Goal: Information Seeking & Learning: Check status

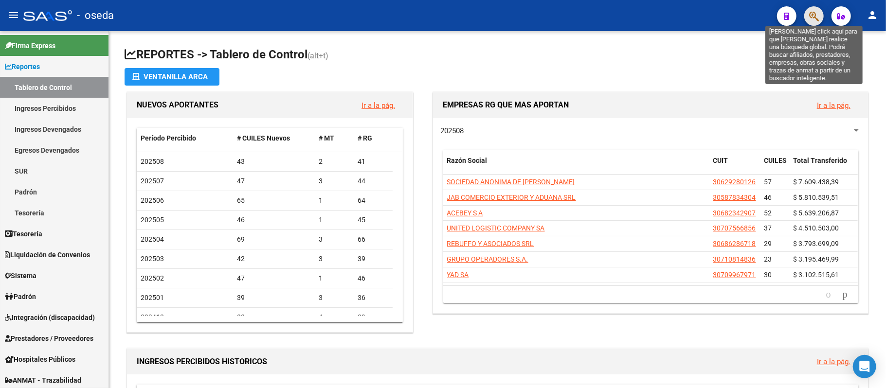
click at [818, 21] on icon "button" at bounding box center [814, 16] width 10 height 11
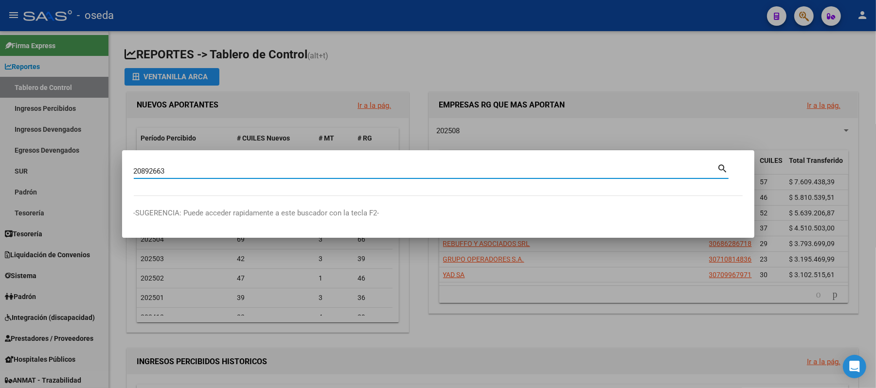
type input "20892663"
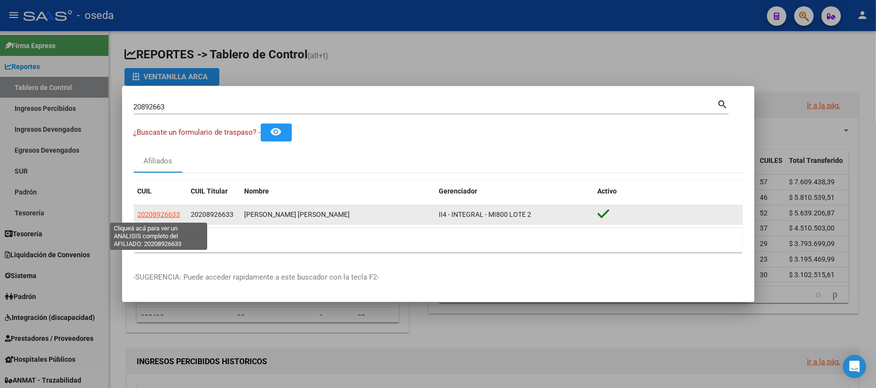
click at [151, 216] on span "20208926633" at bounding box center [159, 215] width 43 height 8
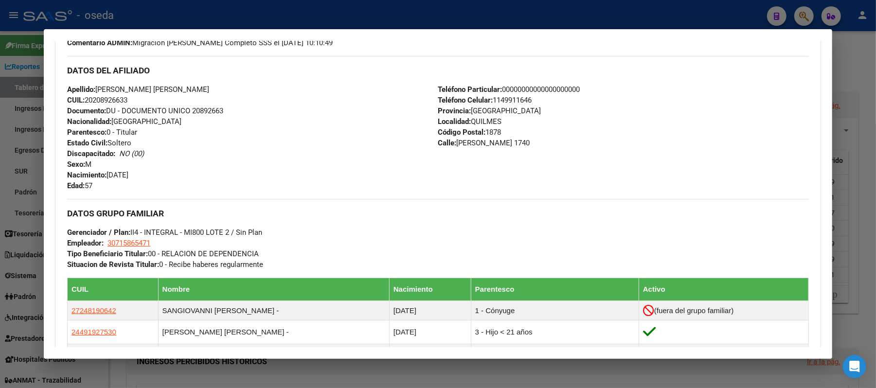
scroll to position [567, 0]
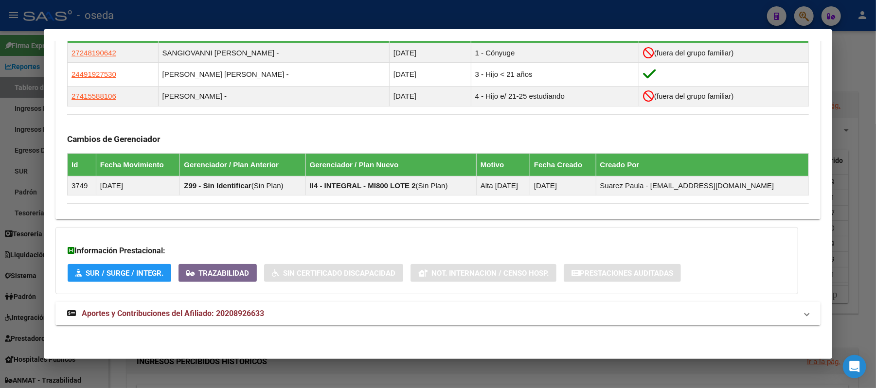
click at [246, 316] on span "Aportes y Contribuciones del Afiliado: 20208926633" at bounding box center [173, 313] width 182 height 9
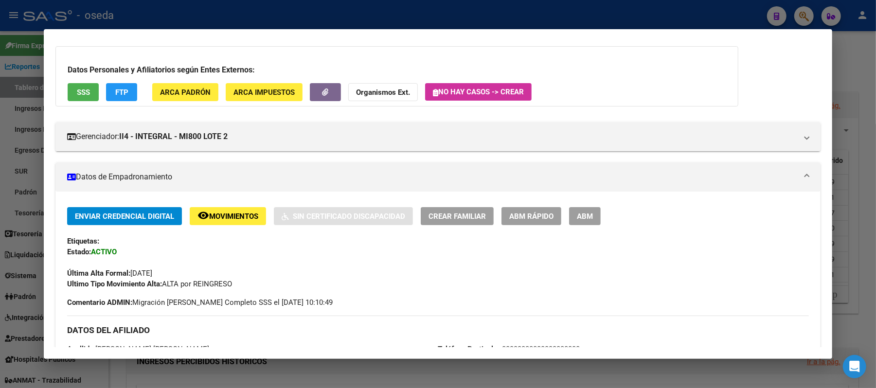
scroll to position [0, 0]
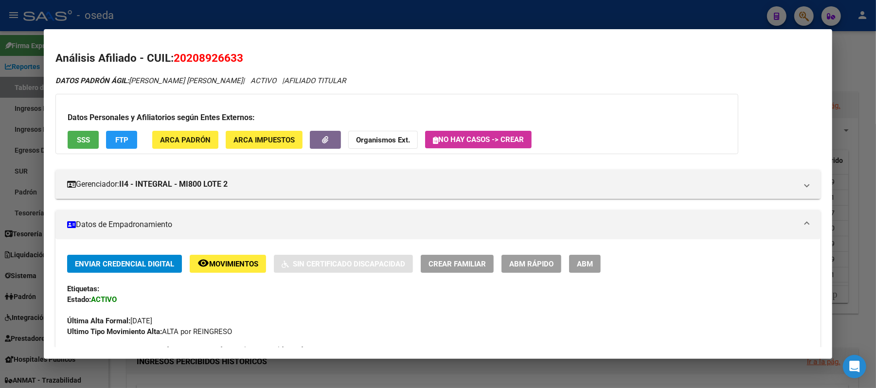
click at [207, 55] on span "20208926633" at bounding box center [209, 58] width 70 height 13
copy span "20208926633"
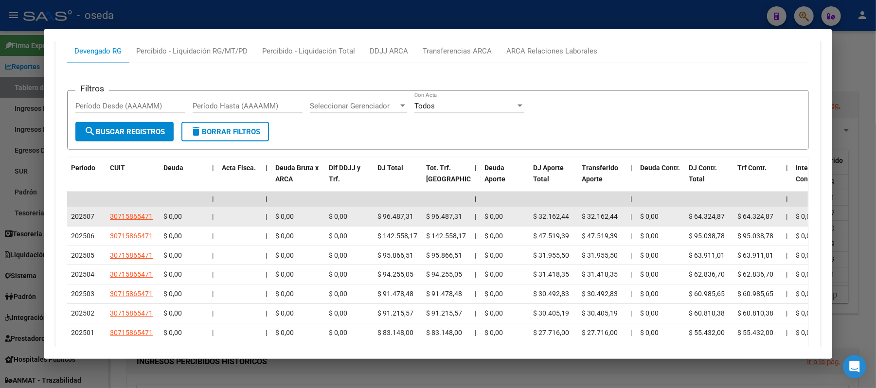
scroll to position [1027, 0]
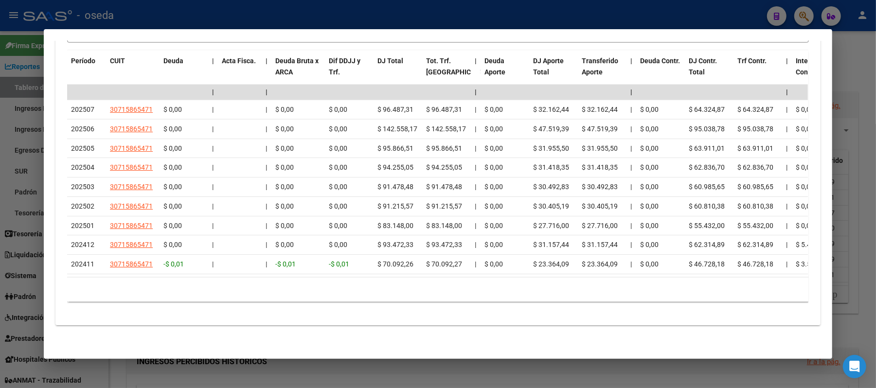
click at [0, 140] on div at bounding box center [438, 194] width 876 height 388
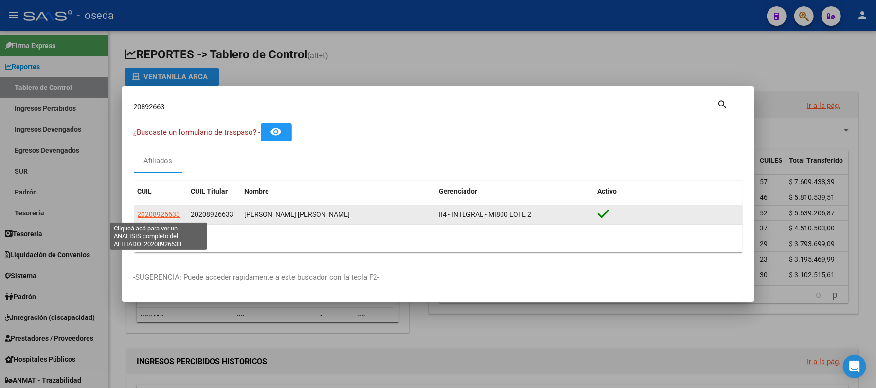
click at [164, 216] on span "20208926633" at bounding box center [159, 215] width 43 height 8
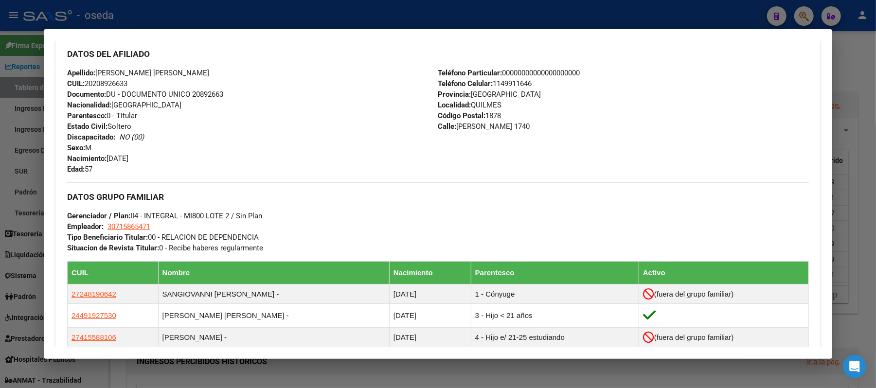
scroll to position [389, 0]
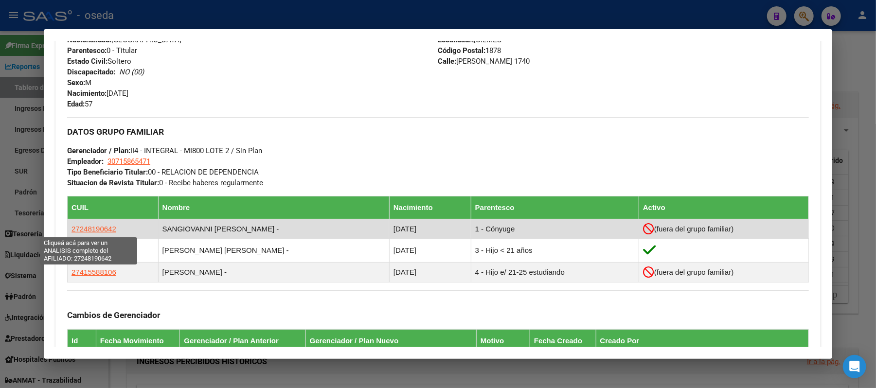
click at [86, 228] on span "27248190642" at bounding box center [93, 229] width 45 height 8
type textarea "27248190642"
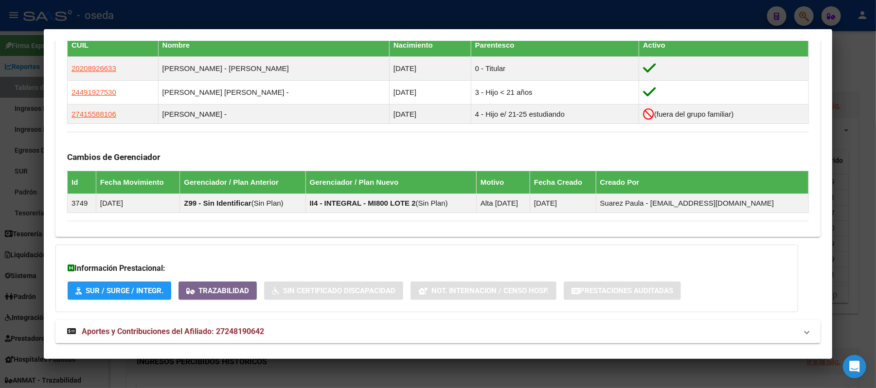
scroll to position [625, 0]
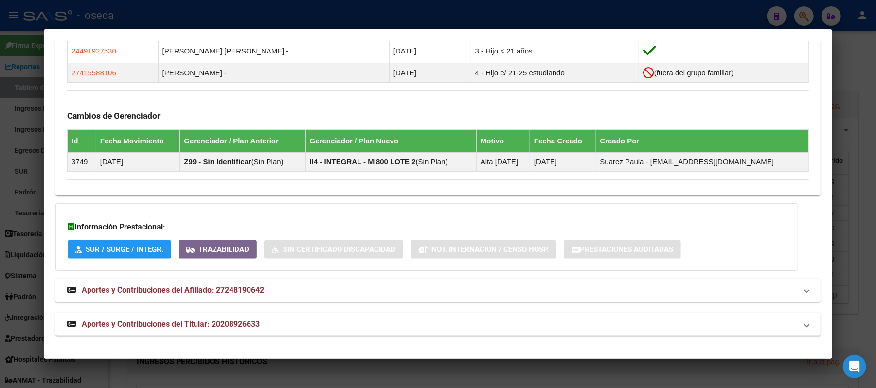
click at [157, 292] on span "Aportes y Contribuciones del Afiliado: 27248190642" at bounding box center [173, 289] width 182 height 9
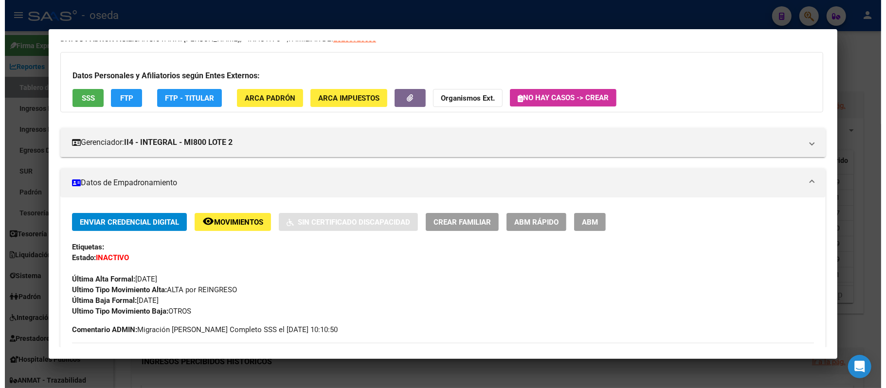
scroll to position [0, 0]
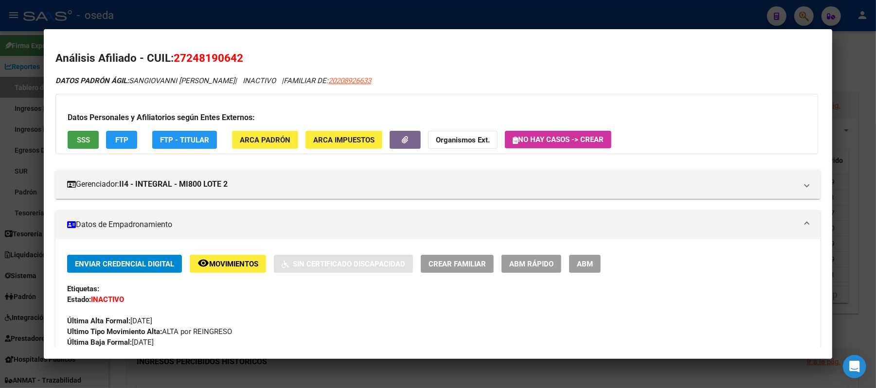
click at [70, 141] on button "SSS" at bounding box center [83, 140] width 31 height 18
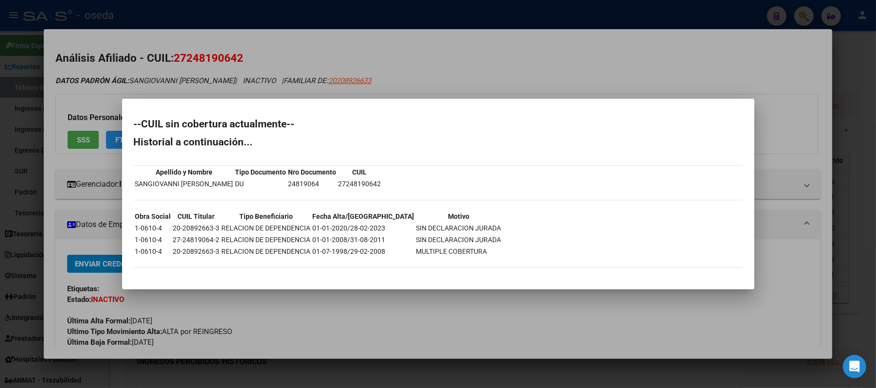
click at [359, 307] on div at bounding box center [438, 194] width 876 height 388
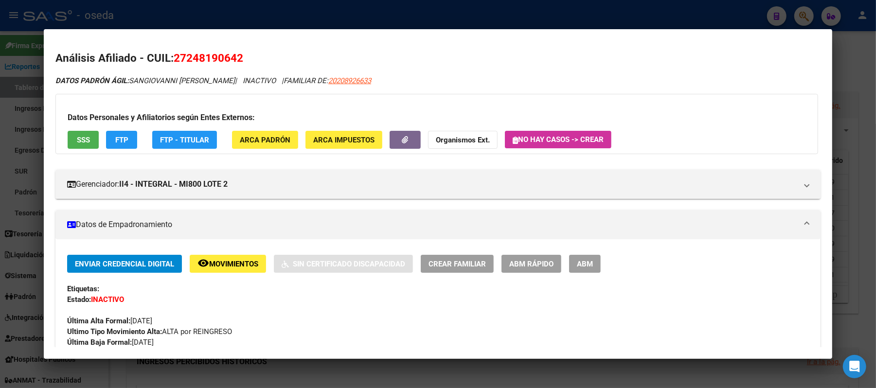
click at [407, 8] on div at bounding box center [438, 194] width 876 height 388
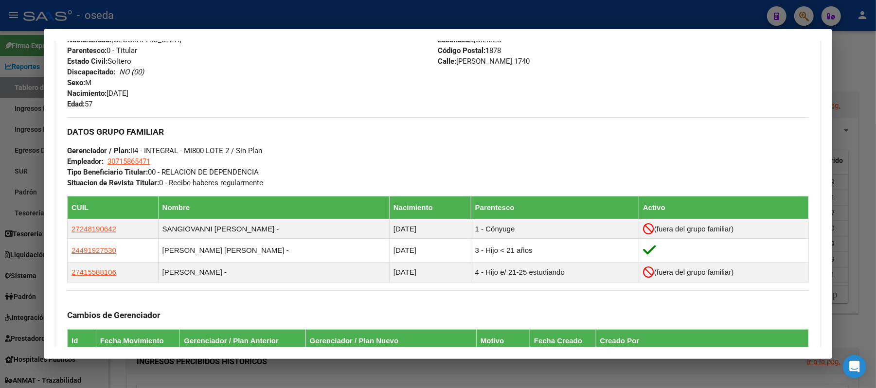
click at [407, 15] on div at bounding box center [438, 194] width 876 height 388
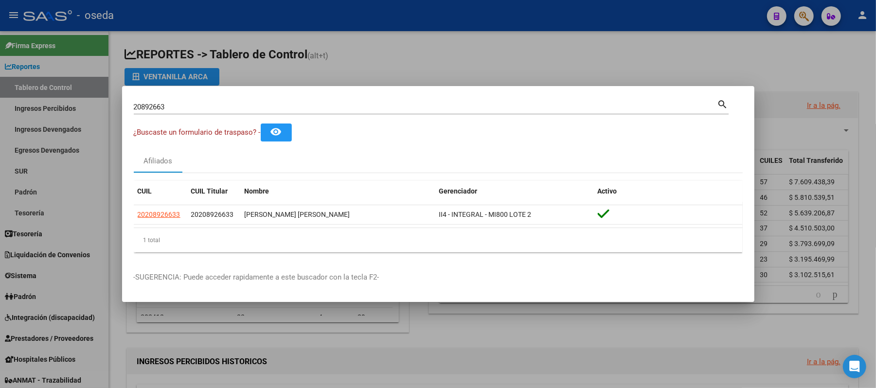
click at [457, 65] on div at bounding box center [438, 194] width 876 height 388
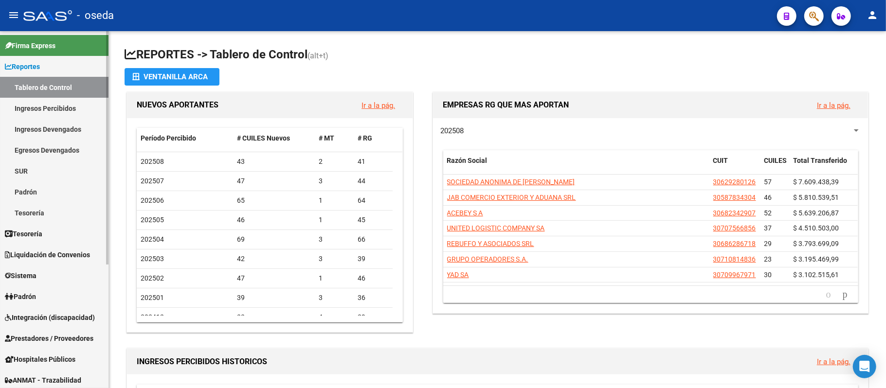
click at [48, 72] on link "Reportes" at bounding box center [54, 66] width 108 height 21
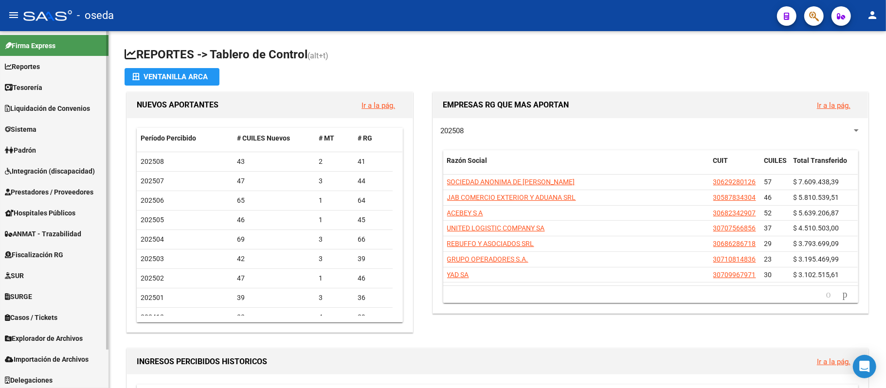
click at [31, 194] on span "Prestadores / Proveedores" at bounding box center [49, 192] width 89 height 11
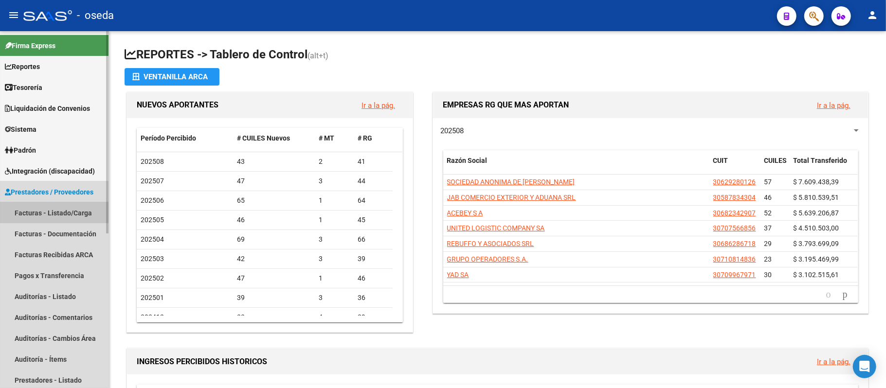
drag, startPoint x: 29, startPoint y: 211, endPoint x: 37, endPoint y: 225, distance: 16.1
click at [29, 211] on link "Facturas - Listado/Carga" at bounding box center [54, 212] width 108 height 21
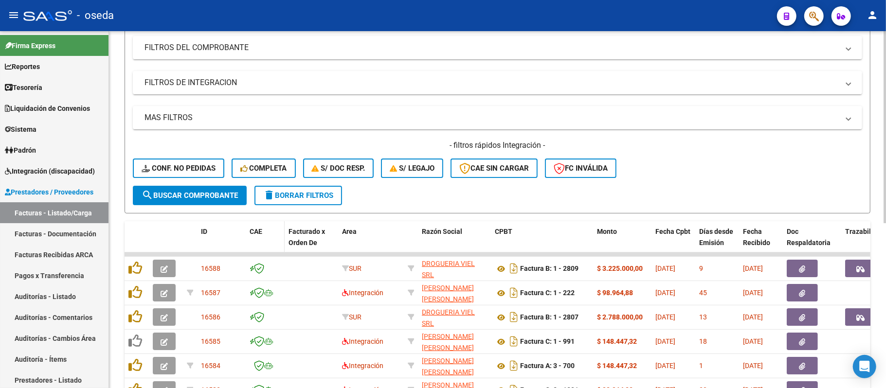
scroll to position [195, 0]
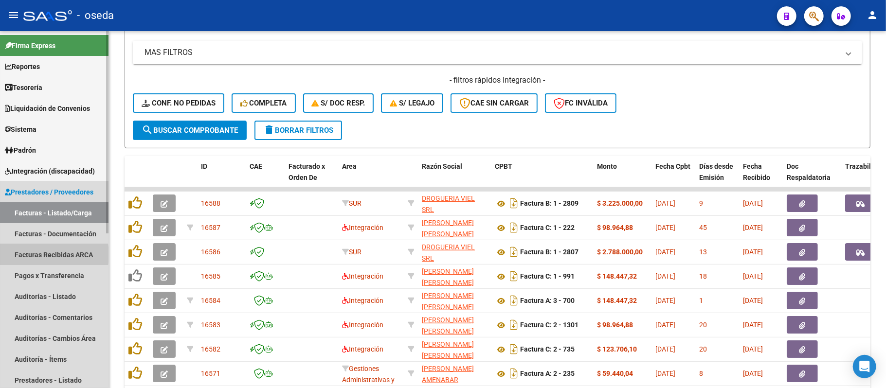
click at [35, 255] on link "Facturas Recibidas ARCA" at bounding box center [54, 254] width 108 height 21
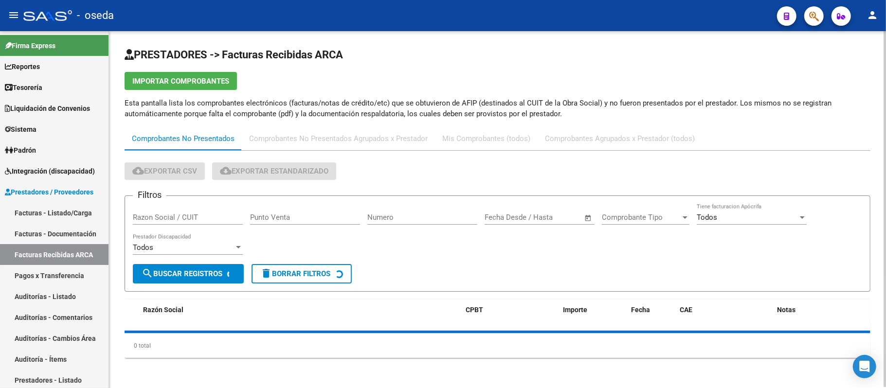
scroll to position [195, 0]
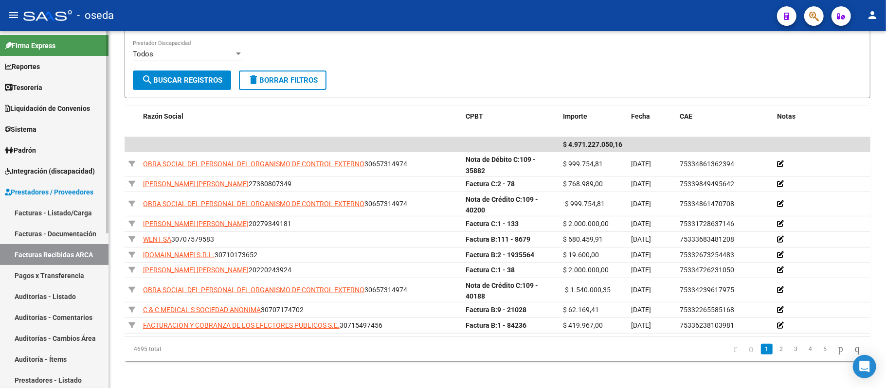
click at [45, 195] on span "Prestadores / Proveedores" at bounding box center [49, 192] width 89 height 11
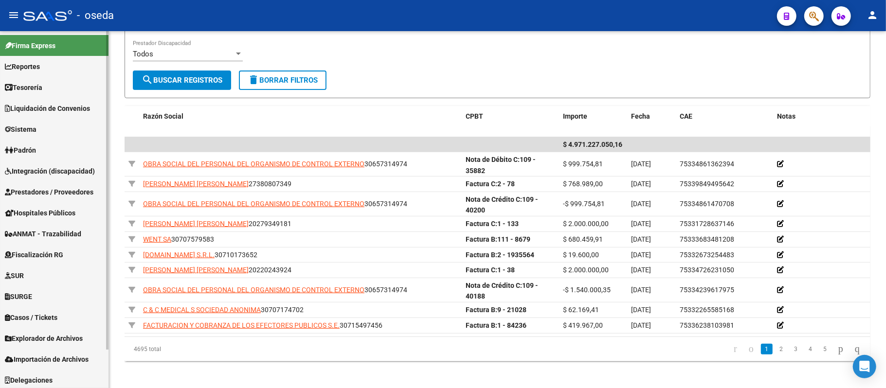
click at [51, 194] on span "Prestadores / Proveedores" at bounding box center [49, 192] width 89 height 11
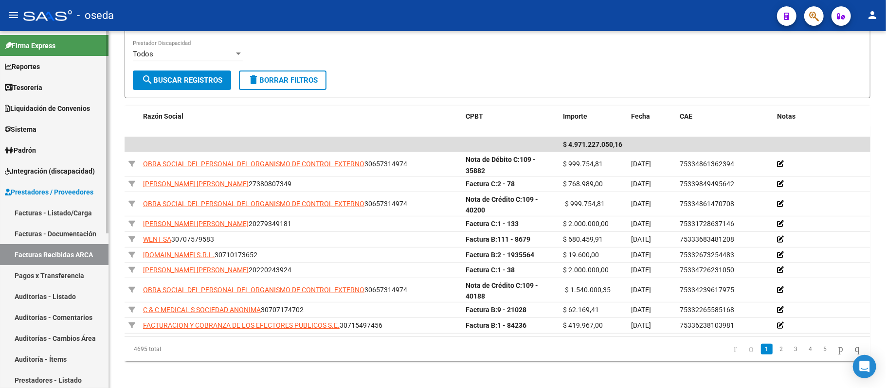
click at [49, 211] on link "Facturas - Listado/Carga" at bounding box center [54, 212] width 108 height 21
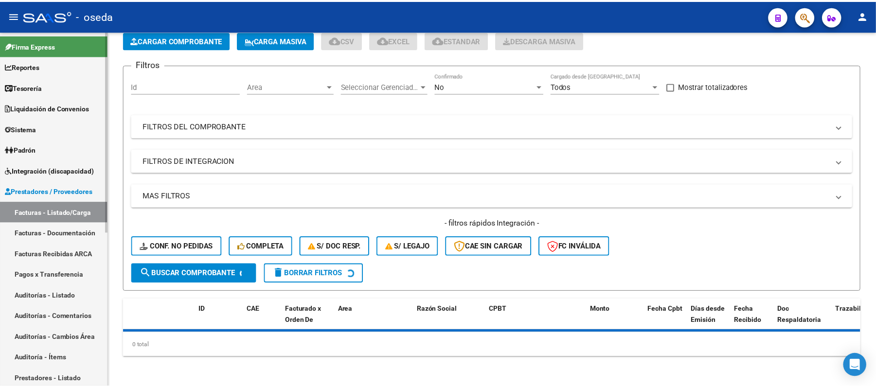
scroll to position [195, 0]
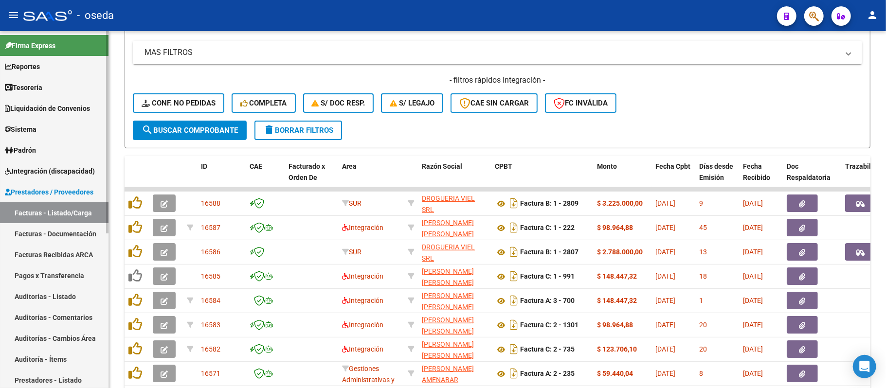
click at [52, 192] on span "Prestadores / Proveedores" at bounding box center [49, 192] width 89 height 11
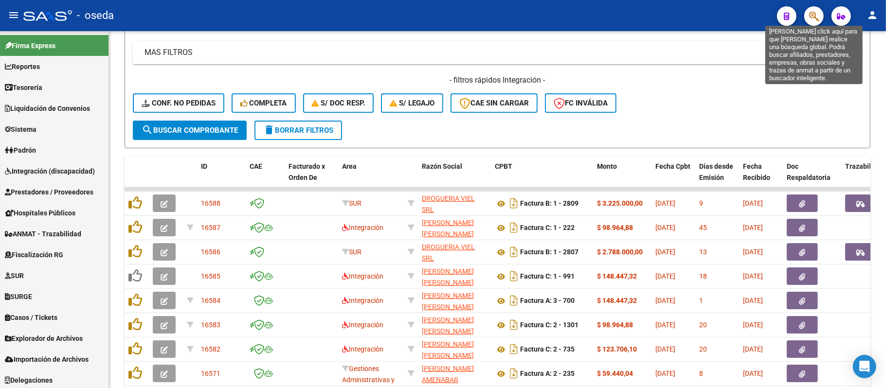
click at [810, 18] on icon "button" at bounding box center [814, 16] width 10 height 11
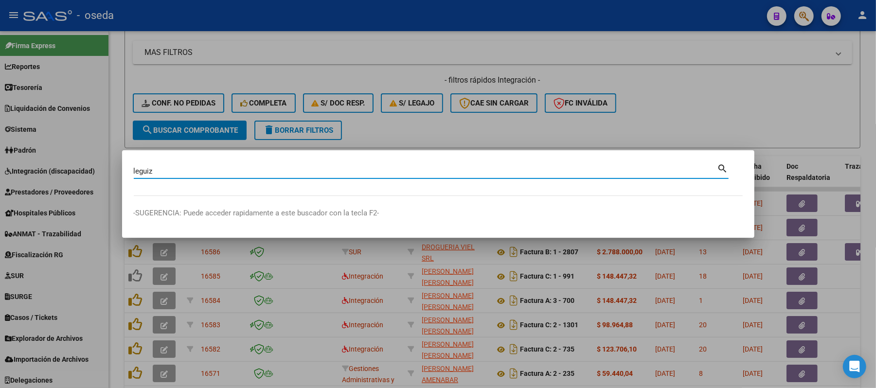
type input "leguiz"
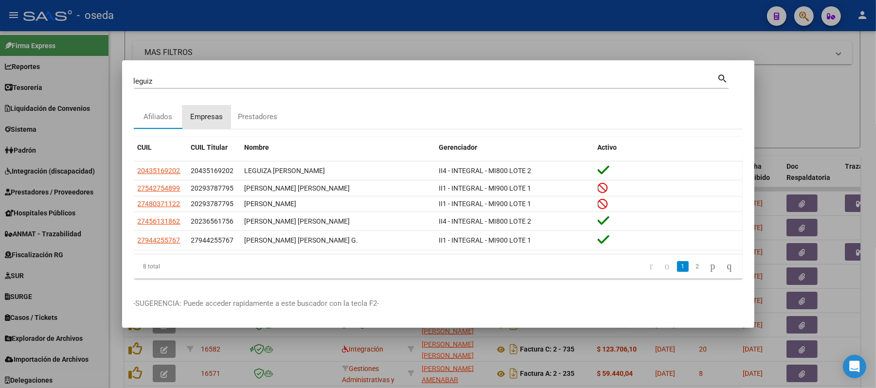
click at [206, 114] on div "Empresas" at bounding box center [206, 116] width 33 height 11
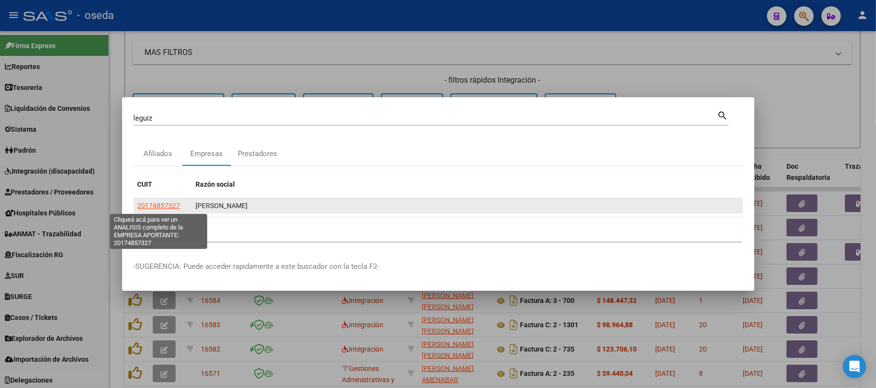
click at [158, 209] on span "20174857327" at bounding box center [159, 206] width 43 height 8
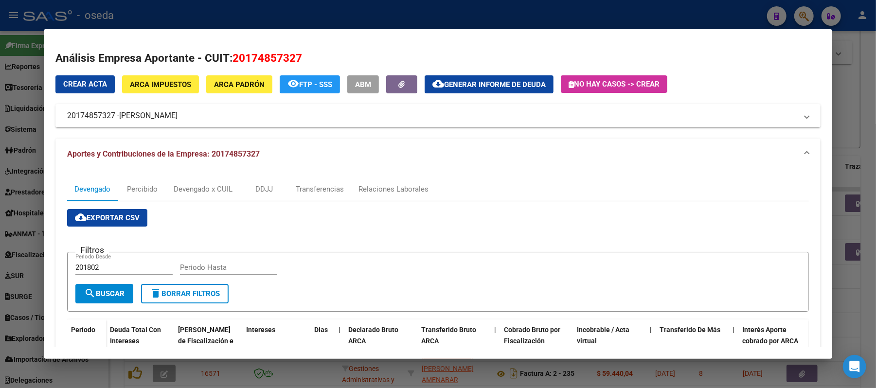
scroll to position [129, 0]
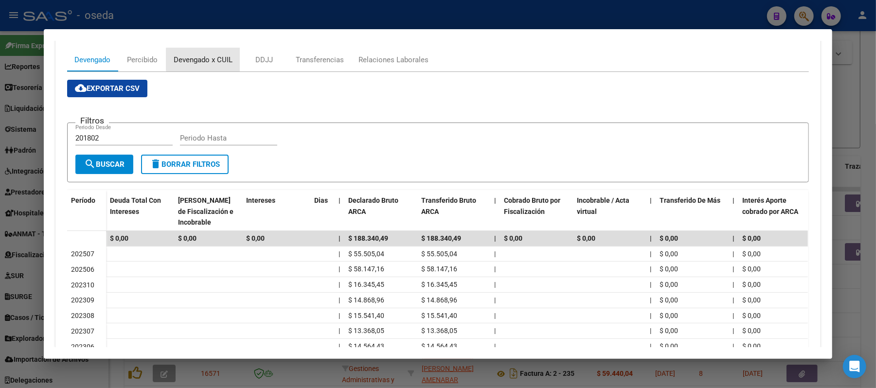
click at [203, 59] on div "Devengado x CUIL" at bounding box center [203, 59] width 59 height 11
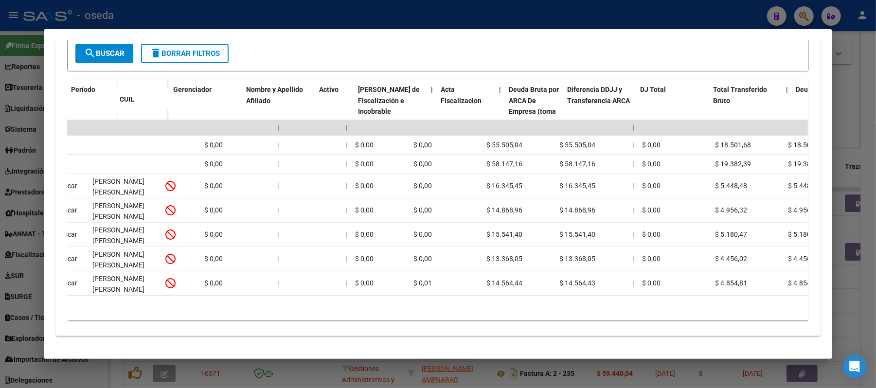
scroll to position [0, 0]
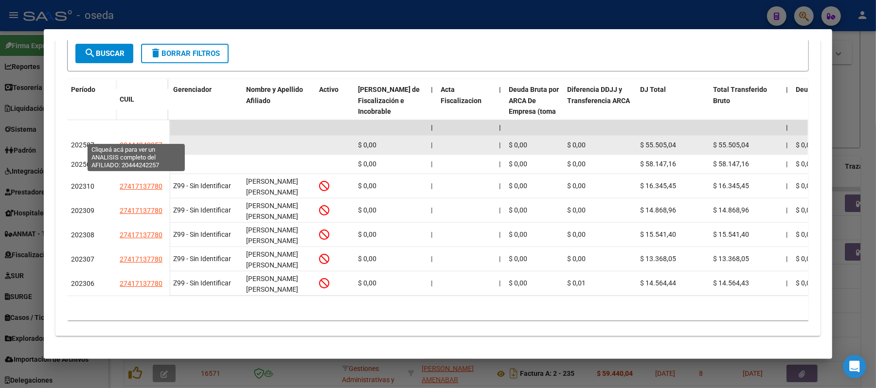
click at [133, 141] on span "20444242257" at bounding box center [141, 145] width 43 height 8
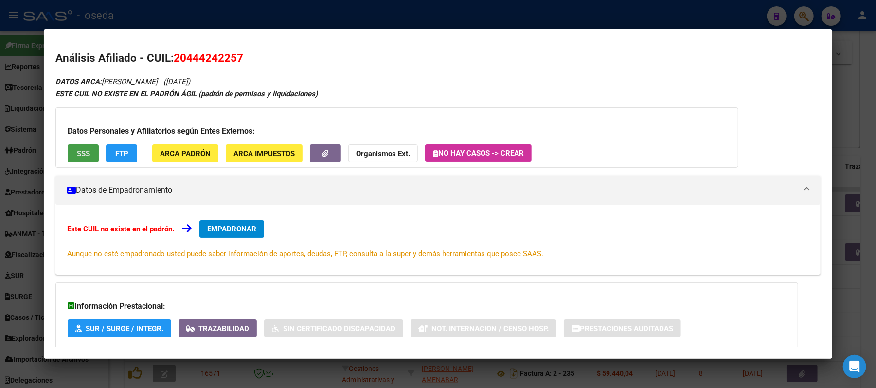
click at [77, 154] on span "SSS" at bounding box center [83, 153] width 13 height 9
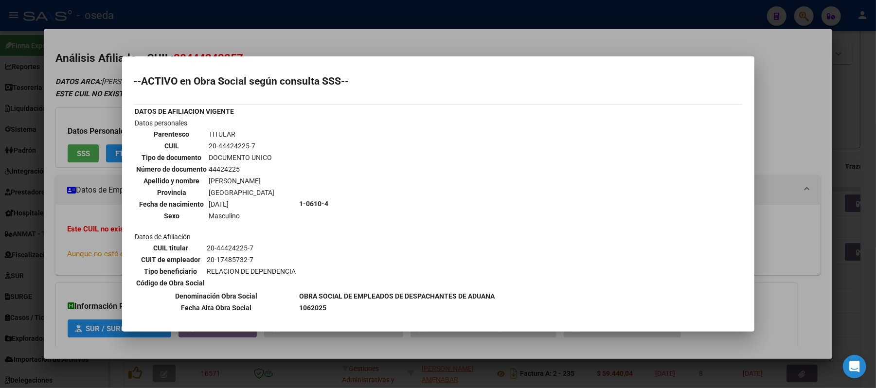
scroll to position [74, 0]
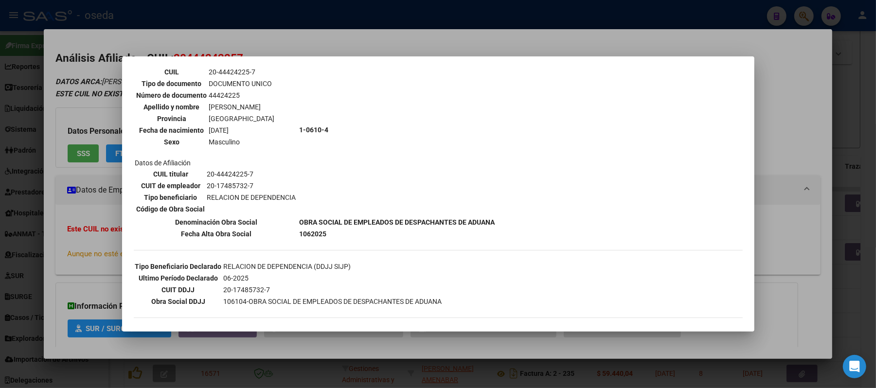
click at [0, 199] on div at bounding box center [438, 194] width 876 height 388
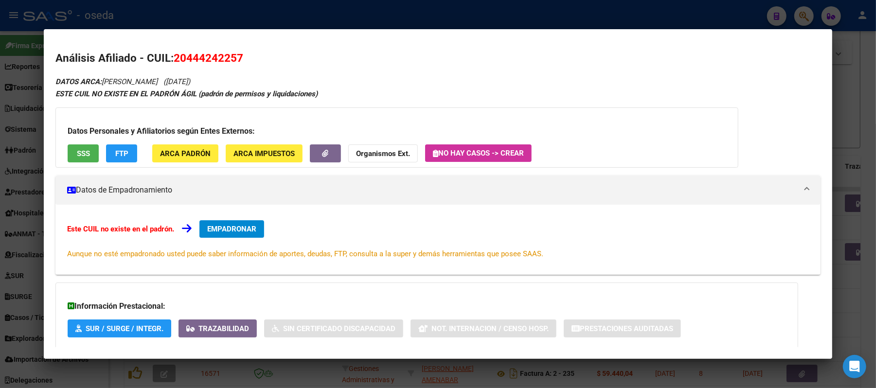
click at [0, 193] on div at bounding box center [438, 194] width 876 height 388
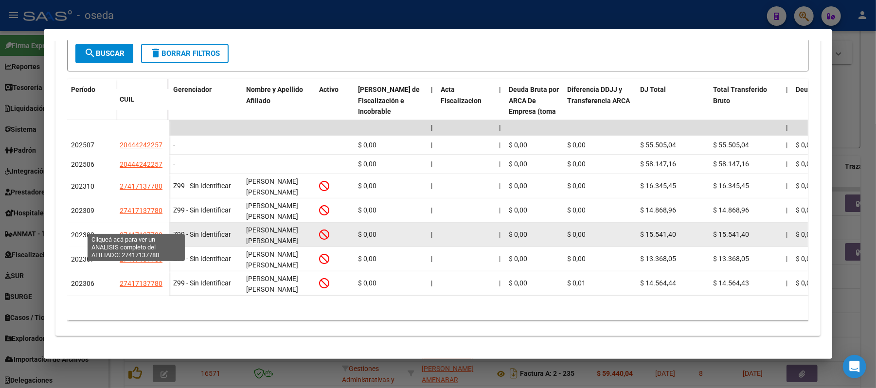
click at [130, 231] on span "27417137780" at bounding box center [141, 235] width 43 height 8
type textarea "27417137780"
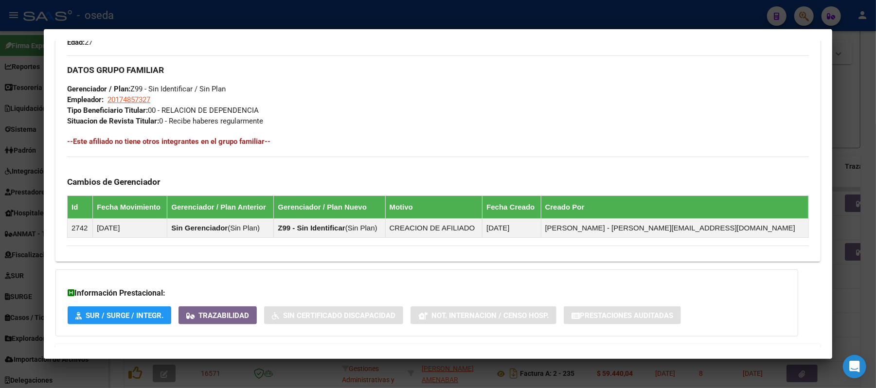
scroll to position [497, 0]
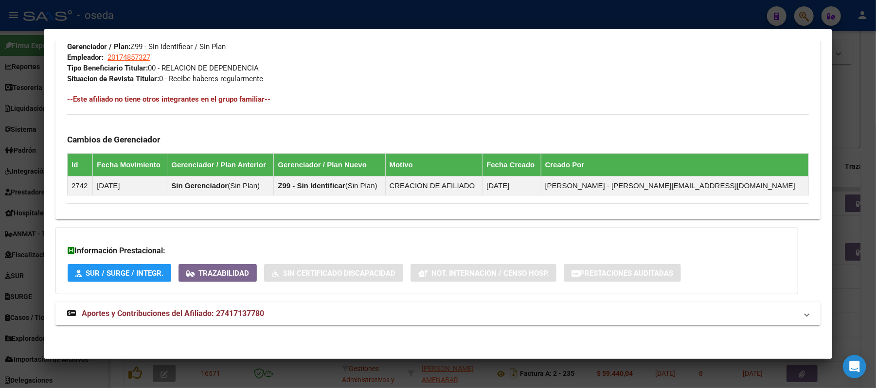
click at [188, 314] on span "Aportes y Contribuciones del Afiliado: 27417137780" at bounding box center [173, 313] width 182 height 9
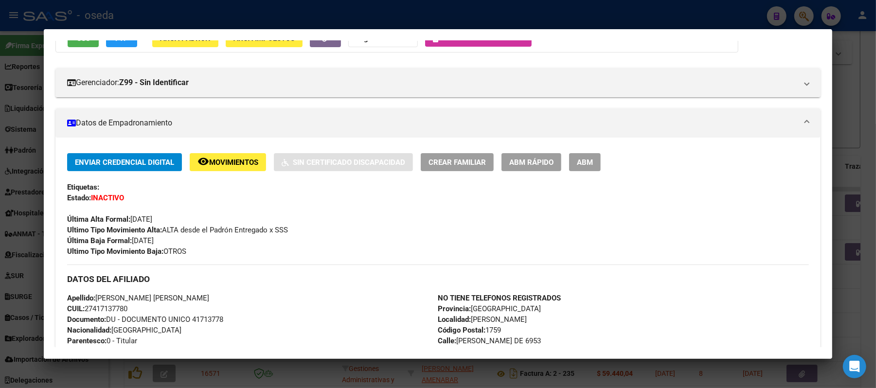
scroll to position [0, 0]
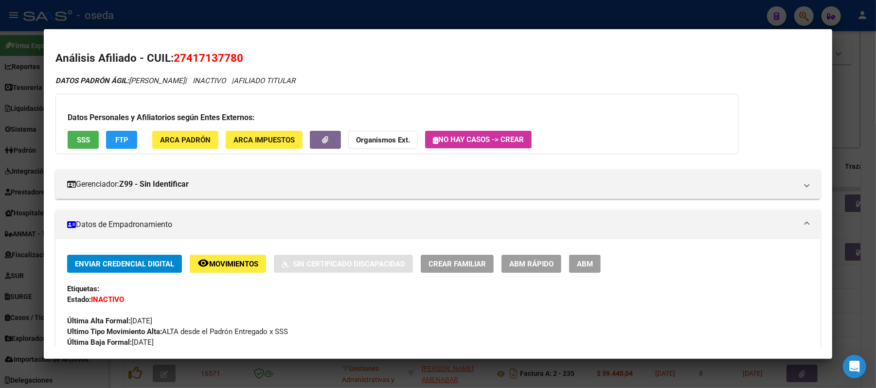
click at [78, 140] on span "SSS" at bounding box center [83, 140] width 13 height 9
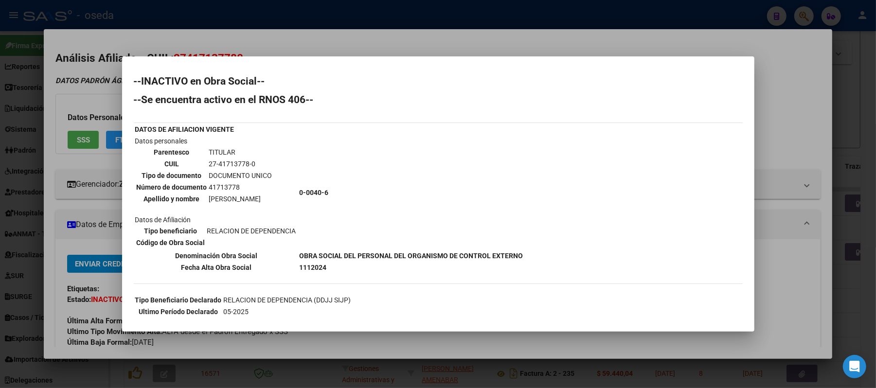
scroll to position [125, 0]
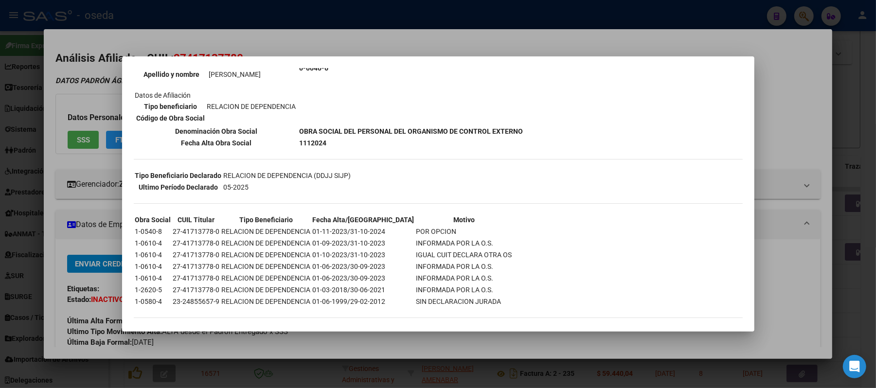
click at [0, 206] on div at bounding box center [438, 194] width 876 height 388
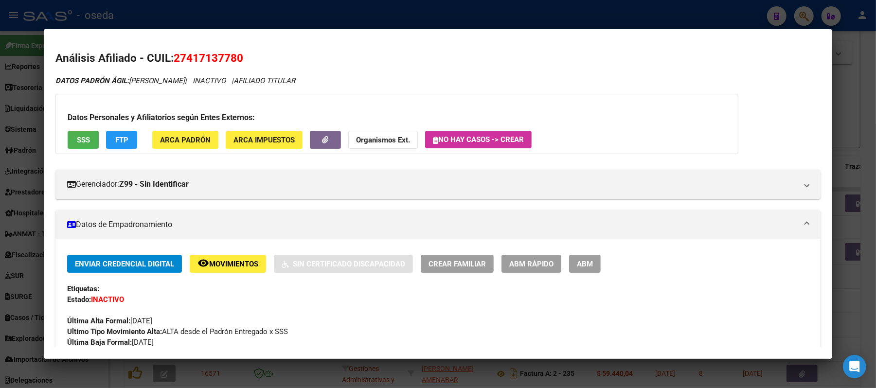
click at [0, 203] on div at bounding box center [438, 194] width 876 height 388
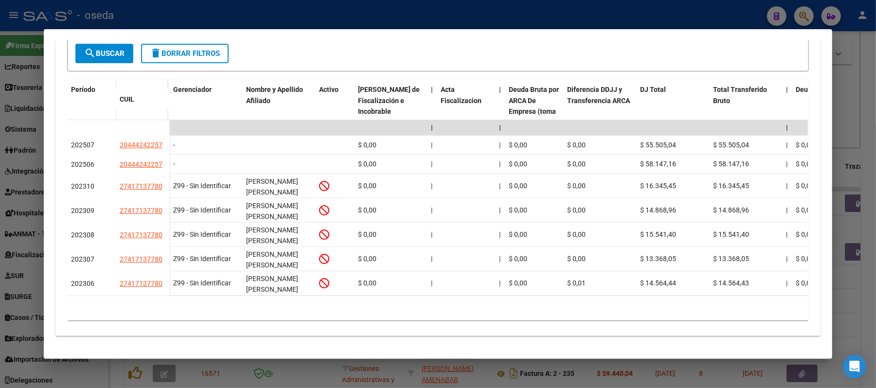
click at [21, 181] on div at bounding box center [438, 194] width 876 height 388
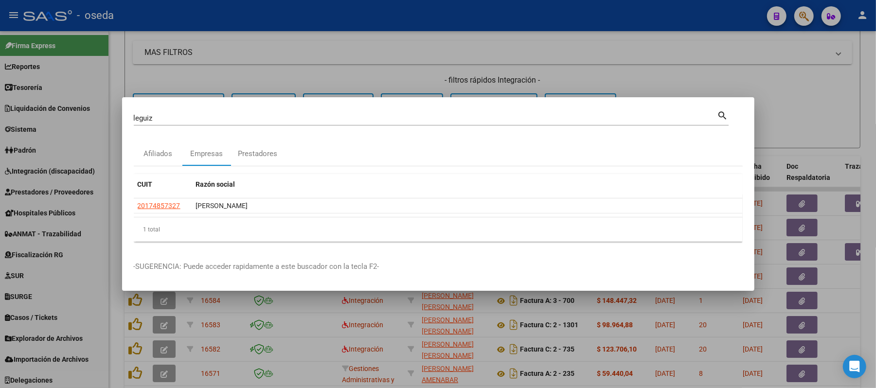
click at [203, 59] on div at bounding box center [438, 194] width 876 height 388
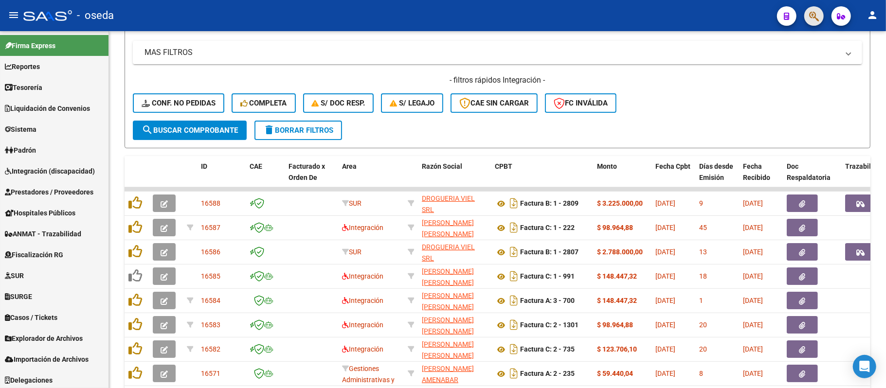
click at [819, 15] on button "button" at bounding box center [813, 15] width 19 height 19
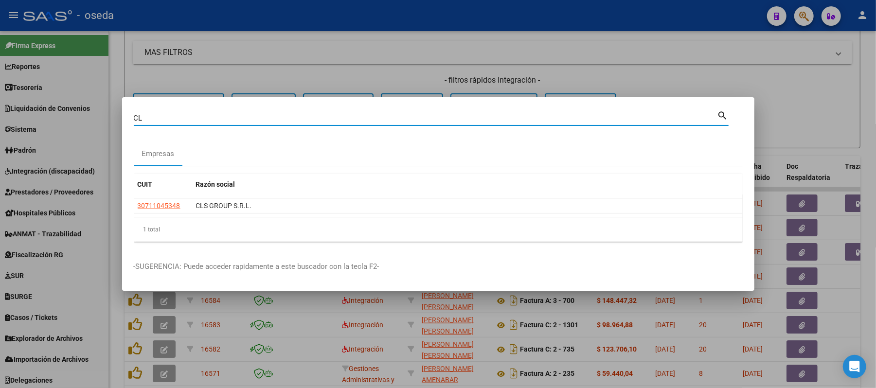
type input "C"
type input "37836669"
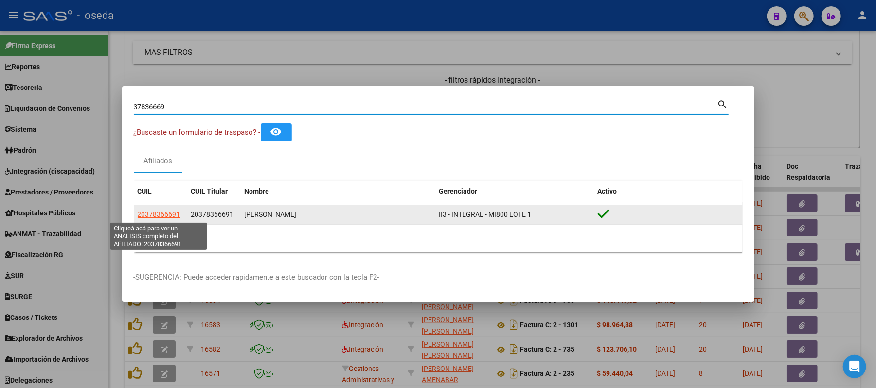
click at [163, 216] on span "20378366691" at bounding box center [159, 215] width 43 height 8
type textarea "20378366691"
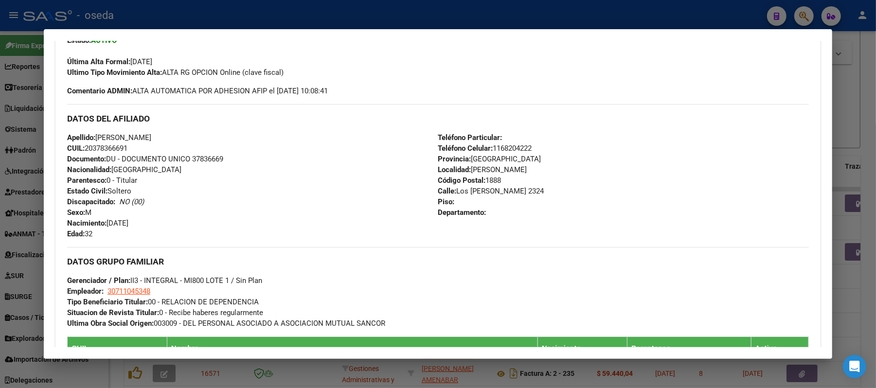
scroll to position [454, 0]
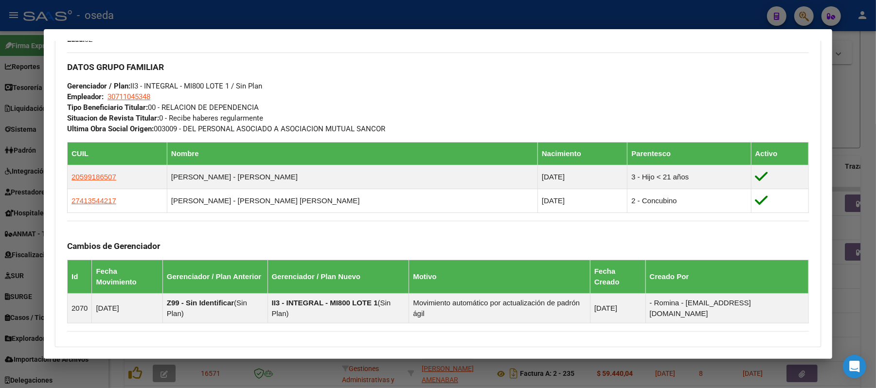
click at [0, 237] on div at bounding box center [438, 194] width 876 height 388
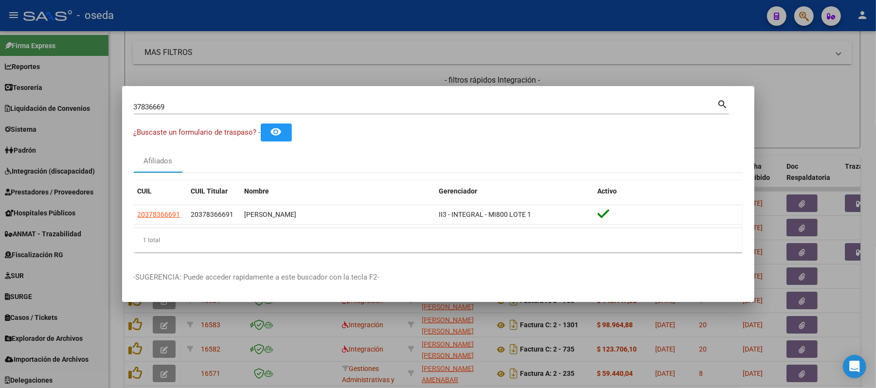
click at [0, 237] on div at bounding box center [438, 194] width 876 height 388
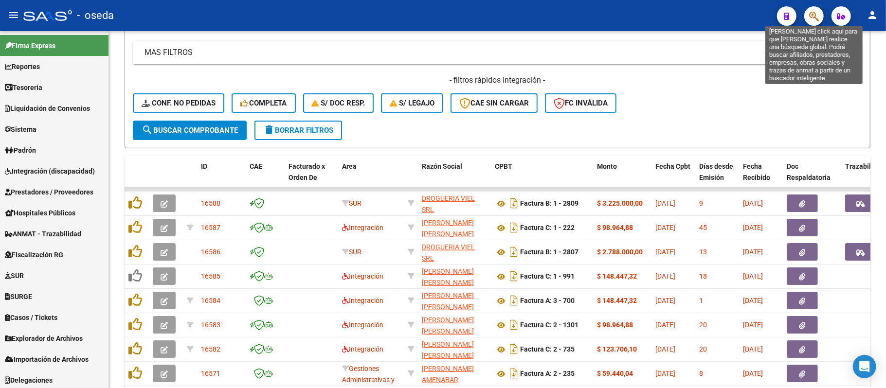
click at [811, 17] on icon "button" at bounding box center [814, 16] width 10 height 11
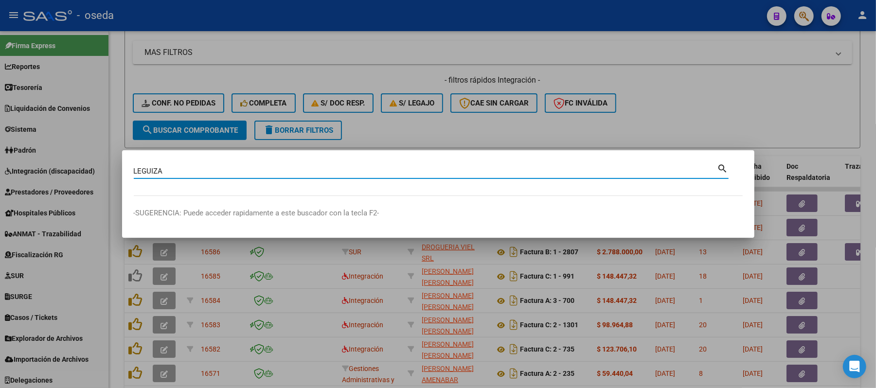
type input "LEGUIZA"
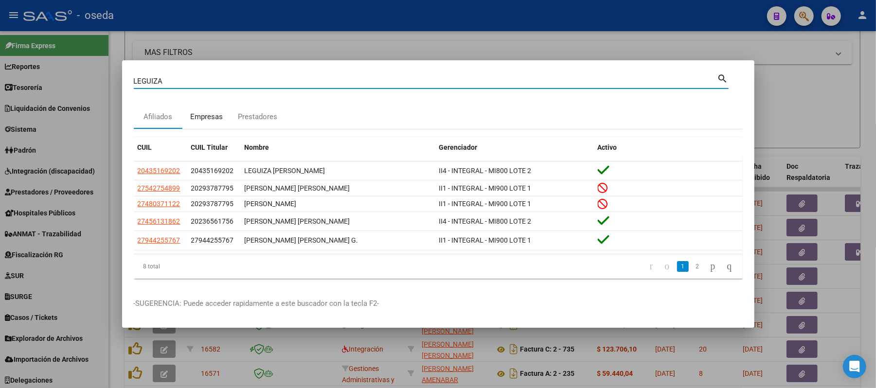
click at [205, 120] on div "Empresas" at bounding box center [206, 116] width 33 height 11
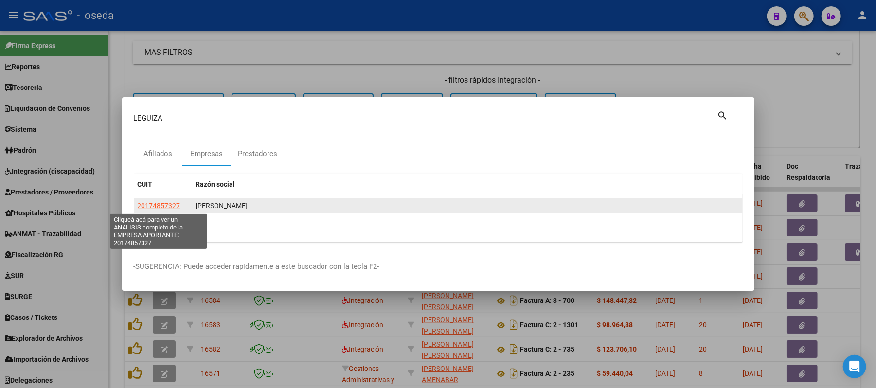
click at [167, 206] on span "20174857327" at bounding box center [159, 206] width 43 height 8
type textarea "20174857327"
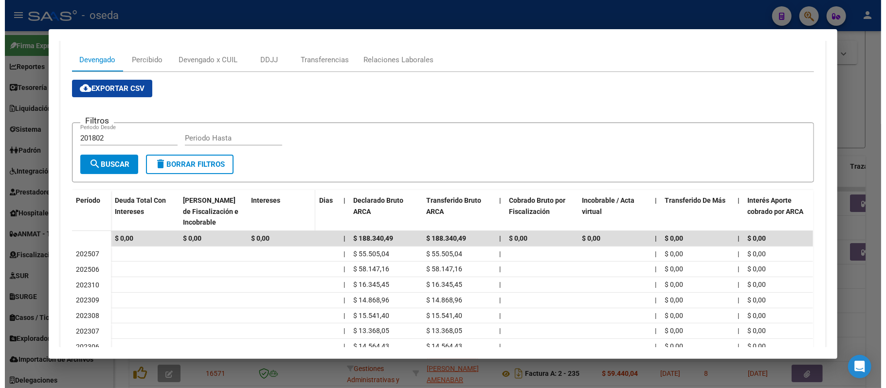
scroll to position [198, 0]
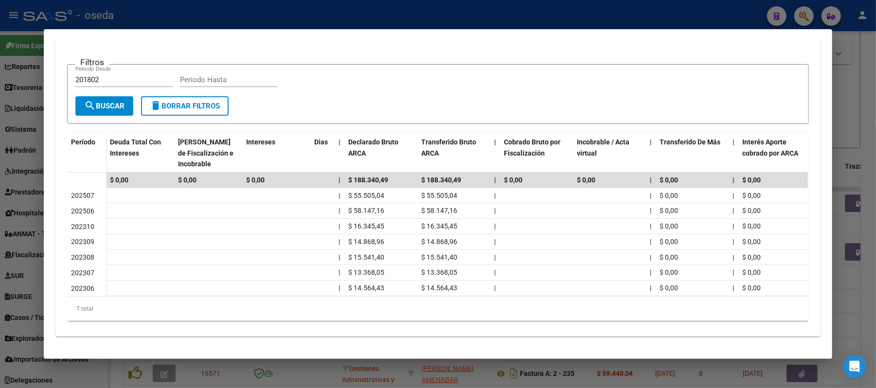
click at [0, 158] on div at bounding box center [438, 194] width 876 height 388
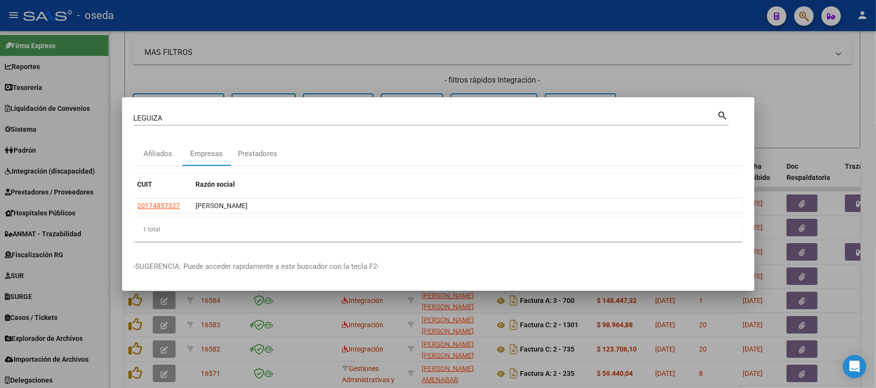
click at [6, 163] on div at bounding box center [438, 194] width 876 height 388
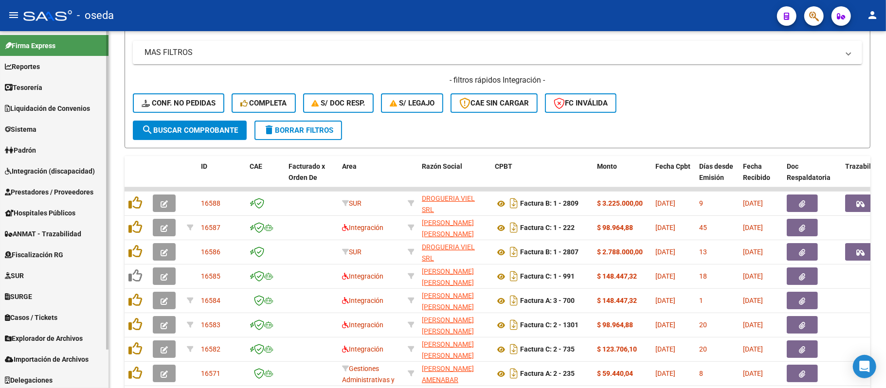
click at [39, 196] on span "Prestadores / Proveedores" at bounding box center [49, 192] width 89 height 11
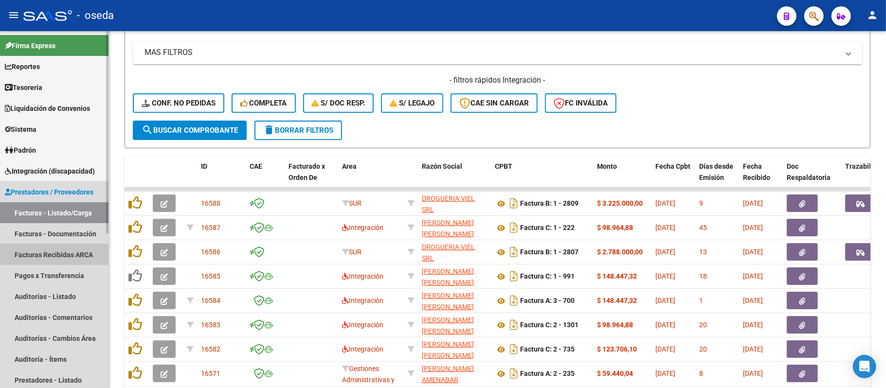
click at [41, 251] on link "Facturas Recibidas ARCA" at bounding box center [54, 254] width 108 height 21
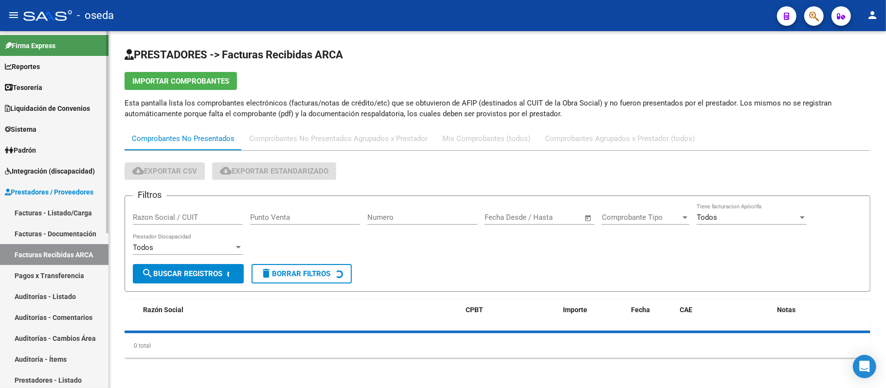
scroll to position [195, 0]
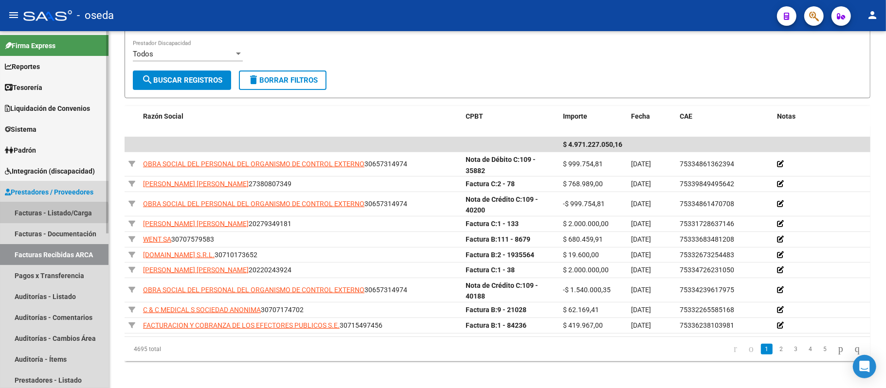
click at [43, 213] on link "Facturas - Listado/Carga" at bounding box center [54, 212] width 108 height 21
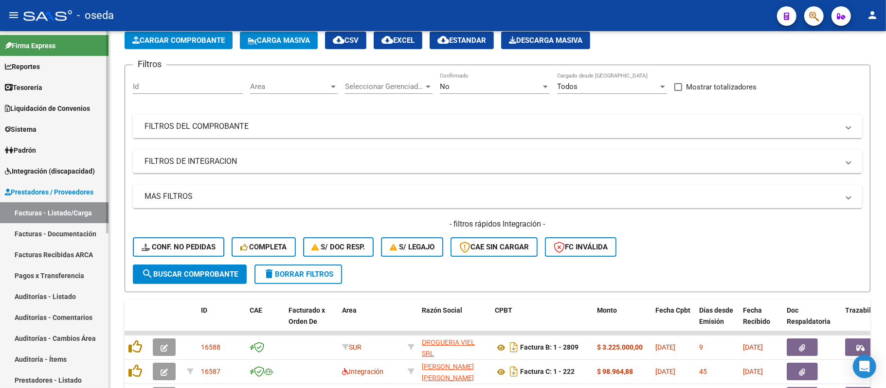
scroll to position [195, 0]
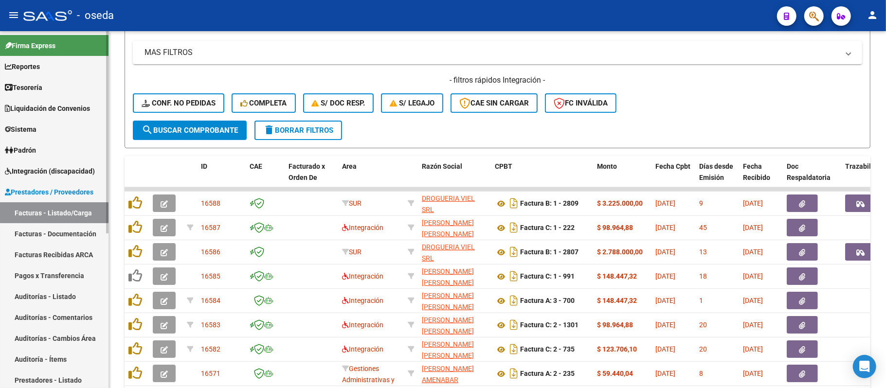
click at [50, 187] on span "Prestadores / Proveedores" at bounding box center [49, 192] width 89 height 11
